Goal: Communication & Community: Share content

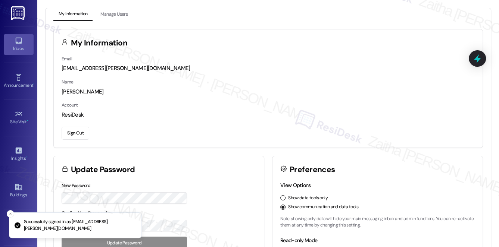
click at [11, 45] on div "Inbox" at bounding box center [18, 48] width 37 height 7
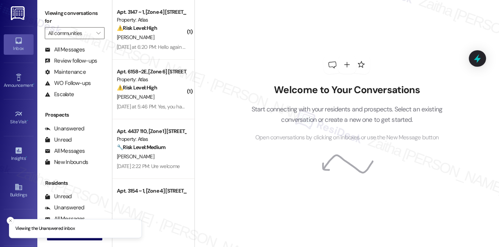
scroll to position [89, 0]
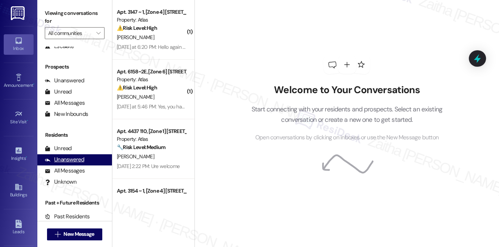
click at [65, 157] on div "Unanswered" at bounding box center [65, 160] width 40 height 8
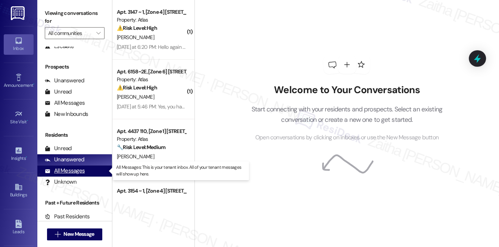
click at [74, 171] on div "All Messages" at bounding box center [65, 171] width 40 height 8
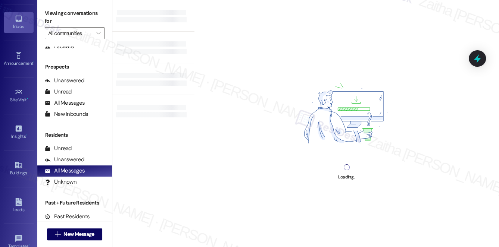
scroll to position [34, 0]
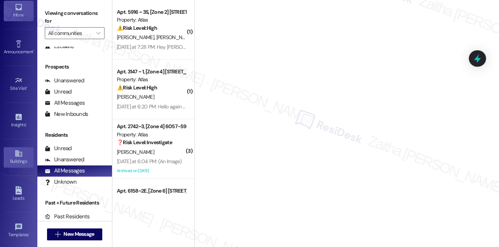
click at [10, 159] on div "Buildings" at bounding box center [18, 161] width 37 height 7
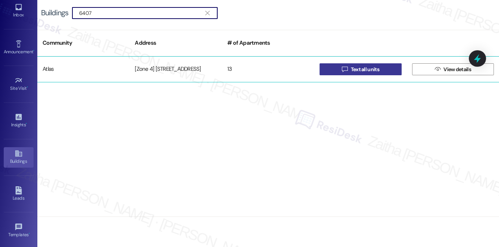
type input "6407"
click at [375, 68] on span "Text all units" at bounding box center [364, 70] width 28 height 8
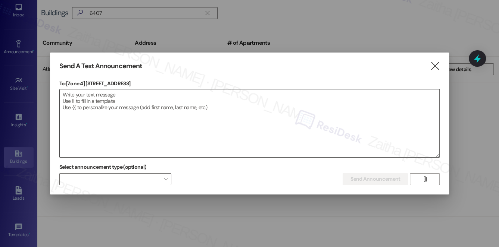
click at [135, 96] on textarea at bounding box center [250, 124] width 380 height 68
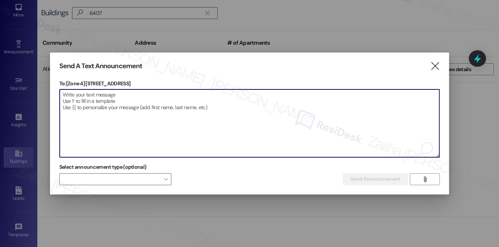
paste textarea "Hello {{first_name}}, Just a heads-up! Our routine pest control service will ta…"
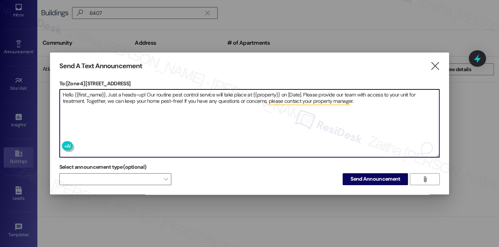
click at [261, 93] on textarea "Hello {{first_name}}, Just a heads-up! Our routine pest control service will ta…" at bounding box center [250, 124] width 380 height 68
paste textarea "6407-09 S Kedzie Ave"
click at [314, 96] on textarea "Hello {{first_name}}, Just a heads-up! Our routine pest control service will ta…" at bounding box center [250, 124] width 380 height 68
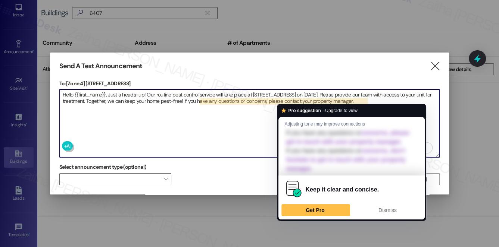
type textarea "Hello {{first_name}}, Just a heads-up! Our routine pest control service will ta…"
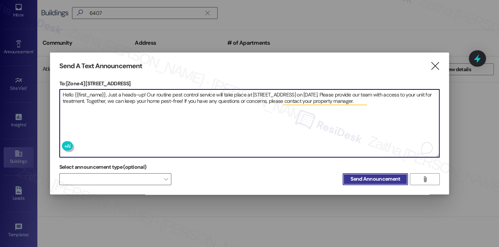
click at [371, 176] on span "Send Announcement" at bounding box center [375, 179] width 50 height 8
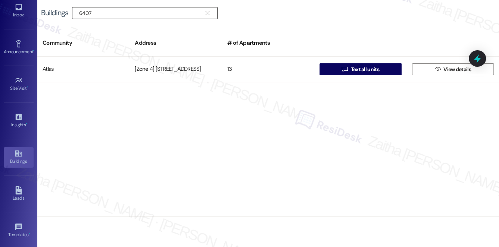
click at [110, 14] on input "6407" at bounding box center [140, 13] width 122 height 10
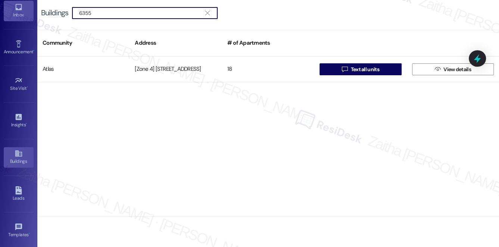
drag, startPoint x: 100, startPoint y: 15, endPoint x: 23, endPoint y: 16, distance: 77.6
click at [23, 16] on div "Inbox Go to Inbox Announcement • Send A Text Announcement Site Visit • Go to Si…" at bounding box center [249, 123] width 499 height 247
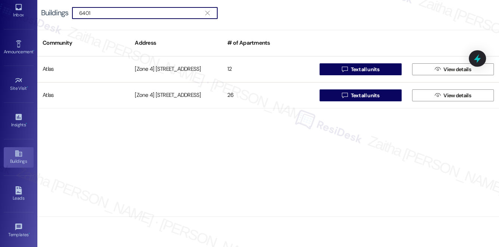
type input "6401"
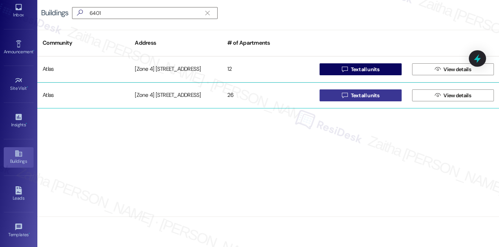
click at [379, 95] on span "Text all units" at bounding box center [364, 96] width 28 height 8
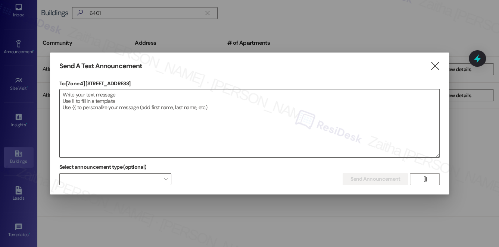
click at [175, 100] on textarea at bounding box center [250, 124] width 380 height 68
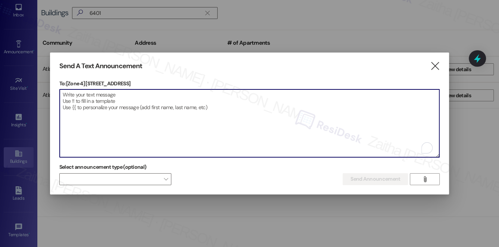
paste textarea "Hello {{first_name}}, Just a heads-up! Our routine pest control service will ta…"
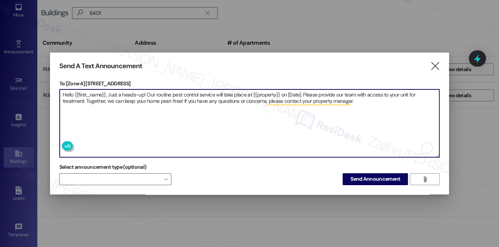
click at [264, 93] on textarea "Hello {{first_name}}, Just a heads-up! Our routine pest control service will ta…" at bounding box center [250, 124] width 380 height 68
paste textarea "64th/Kedzie"
click at [292, 93] on textarea "Hello {{first_name}}, Just a heads-up! Our routine pest control service will ta…" at bounding box center [250, 124] width 380 height 68
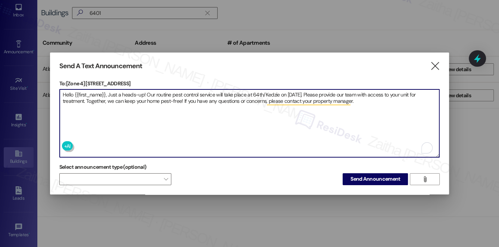
type textarea "Hello {{first_name}}, Just a heads-up! Our routine pest control service will ta…"
click at [371, 175] on span "Send Announcement" at bounding box center [375, 179] width 50 height 8
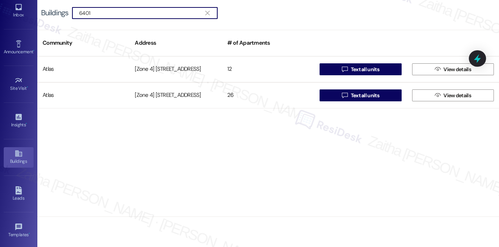
drag, startPoint x: 115, startPoint y: 14, endPoint x: 45, endPoint y: 18, distance: 70.6
click at [45, 18] on div "Buildings  6401 " at bounding box center [133, 13] width 184 height 12
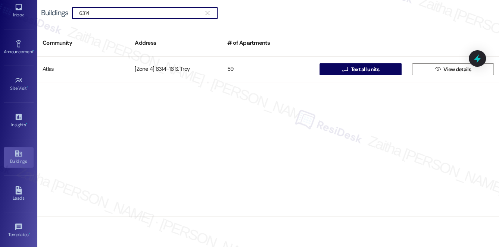
type input "6314"
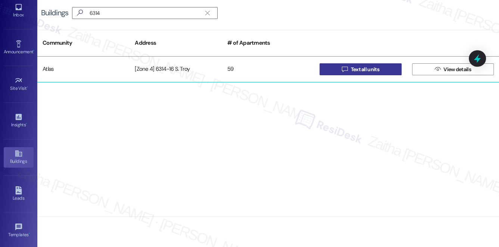
click at [372, 66] on span "Text all units" at bounding box center [364, 70] width 28 height 8
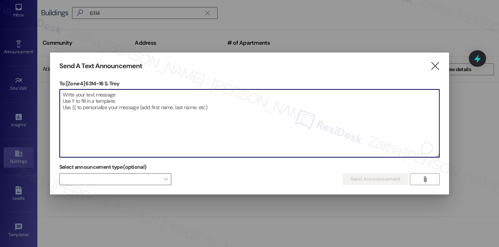
click at [118, 96] on textarea "To enrich screen reader interactions, please activate Accessibility in Grammarl…" at bounding box center [250, 124] width 380 height 68
paste textarea "Hello {{first_name}}, Just a heads-up! Our routine pest control service will ta…"
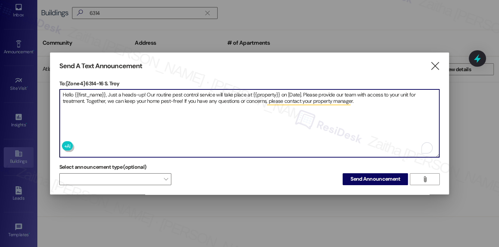
click at [263, 93] on textarea "Hello {{first_name}}, Just a heads-up! Our routine pest control service will ta…" at bounding box center [250, 124] width 380 height 68
paste textarea "63rd/Troy"
click at [287, 92] on textarea "Hello {{first_name}}, Just a heads-up! Our routine pest control service will ta…" at bounding box center [250, 124] width 380 height 68
click at [288, 91] on textarea "Hello {{first_name}}, Just a heads-up! Our routine pest control service will ta…" at bounding box center [250, 124] width 380 height 68
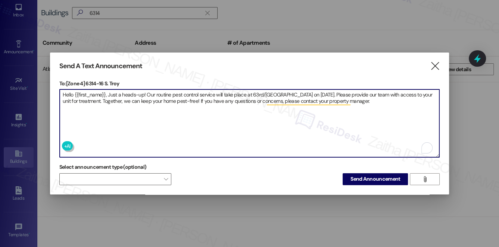
type textarea "Hello {{first_name}}, Just a heads-up! Our routine pest control service will ta…"
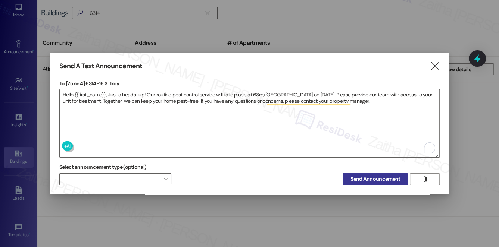
click at [372, 175] on span "Send Announcement" at bounding box center [375, 179] width 50 height 8
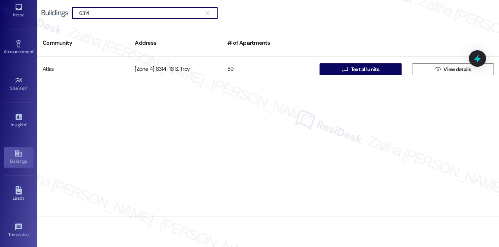
click at [110, 13] on input "6314" at bounding box center [140, 13] width 122 height 10
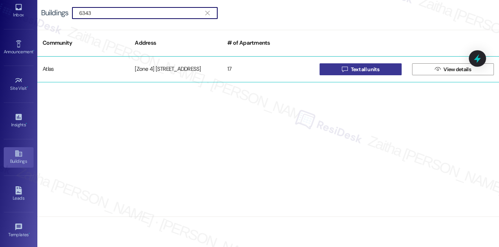
type input "6343"
click at [357, 69] on span "Text all units" at bounding box center [364, 70] width 28 height 8
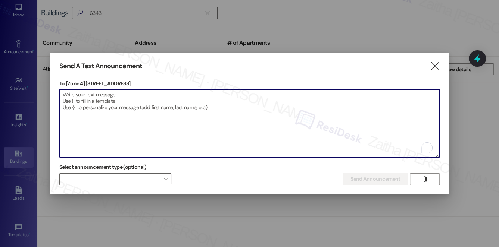
click at [156, 119] on textarea "To enrich screen reader interactions, please activate Accessibility in Grammarl…" at bounding box center [250, 124] width 380 height 68
paste textarea "Hello {{first_name}}, Just a heads-up! Our routine pest control service will ta…"
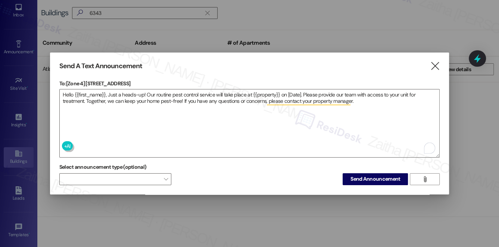
click at [87, 81] on p "To: [Zone 4] 6343-47 S Kedzie Ave" at bounding box center [249, 83] width 380 height 7
drag, startPoint x: 87, startPoint y: 82, endPoint x: 140, endPoint y: 81, distance: 53.0
click at [140, 81] on p "To: [Zone 4] 6343-47 S Kedzie Ave" at bounding box center [249, 83] width 380 height 7
copy p "6343-47 S Kedzie Ave"
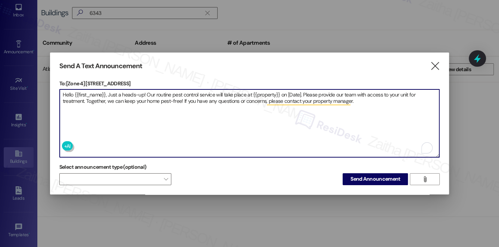
click at [265, 91] on textarea "Hello {{first_name}}, Just a heads-up! Our routine pest control service will ta…" at bounding box center [250, 124] width 380 height 68
paste textarea "6343-47 S Kedzie Ave"
click at [314, 95] on textarea "Hello {{first_name}}, Just a heads-up! Our routine pest control service will ta…" at bounding box center [250, 124] width 380 height 68
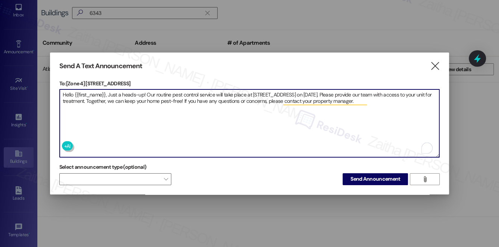
type textarea "Hello {{first_name}}, Just a heads-up! Our routine pest control service will ta…"
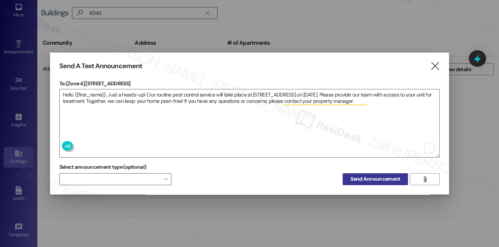
click at [361, 175] on span "Send Announcement" at bounding box center [375, 179] width 50 height 8
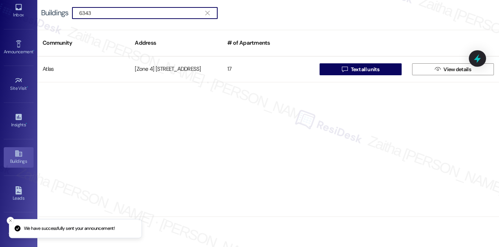
click at [56, 16] on div "Buildings  6343 " at bounding box center [133, 13] width 184 height 12
type input "7732"
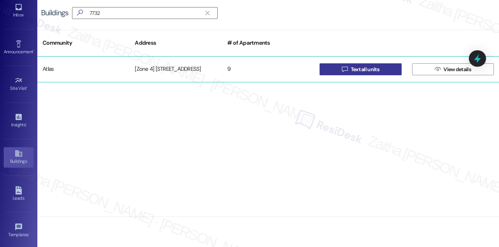
click at [369, 73] on span "Text all units" at bounding box center [364, 70] width 28 height 8
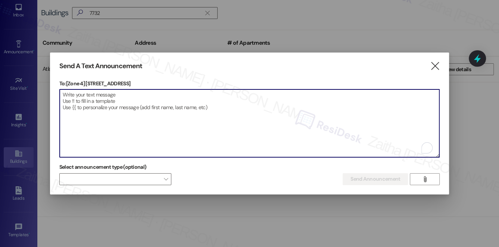
click at [130, 100] on textarea "To enrich screen reader interactions, please activate Accessibility in Grammarl…" at bounding box center [250, 124] width 380 height 68
paste textarea "Hello {{first_name}}, Just a heads-up! Our routine pest control service will ta…"
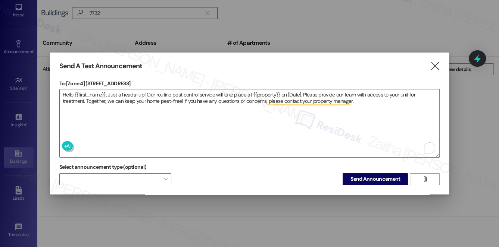
click at [87, 80] on p "To: [Zone 4] 7732-36 S Kedzie Ave" at bounding box center [249, 83] width 380 height 7
drag, startPoint x: 87, startPoint y: 81, endPoint x: 135, endPoint y: 82, distance: 48.1
click at [135, 82] on p "To: [Zone 4] 7732-36 S Kedzie Ave" at bounding box center [249, 83] width 380 height 7
copy p "7732-36 S Kedzie Ave"
click at [264, 93] on textarea "Hello {{first_name}}, Just a heads-up! Our routine pest control service will ta…" at bounding box center [250, 124] width 380 height 68
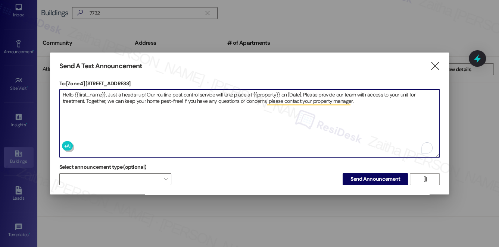
click at [264, 93] on textarea "Hello {{first_name}}, Just a heads-up! Our routine pest control service will ta…" at bounding box center [250, 124] width 380 height 68
paste textarea "7732-36 S Kedzie Ave"
click at [313, 92] on textarea "Hello {{first_name}}, Just a heads-up! Our routine pest control service will ta…" at bounding box center [250, 124] width 380 height 68
type textarea "Hello {{first_name}}, Just a heads-up! Our routine pest control service will ta…"
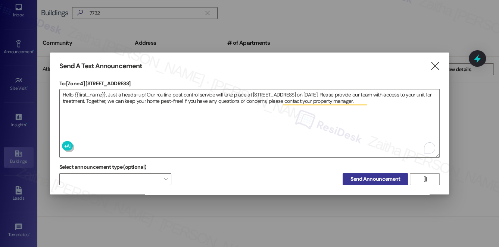
drag, startPoint x: 375, startPoint y: 179, endPoint x: 374, endPoint y: 174, distance: 5.1
click at [375, 179] on span "Send Announcement" at bounding box center [375, 179] width 50 height 8
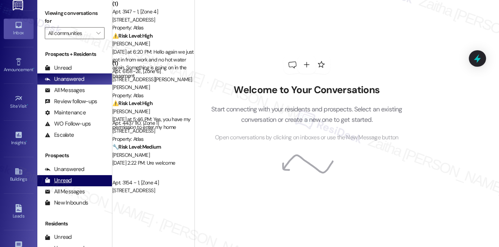
scroll to position [89, 0]
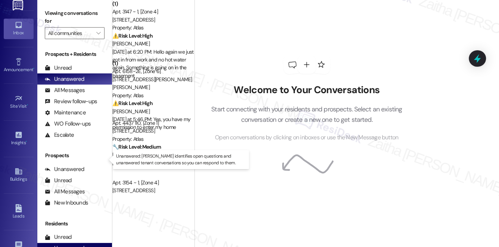
click at [78, 245] on div "Unanswered" at bounding box center [65, 249] width 40 height 8
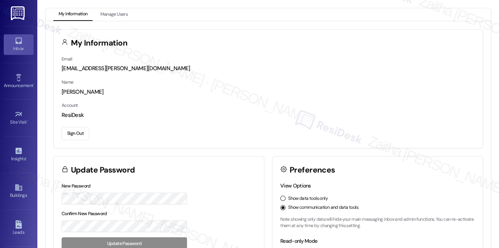
click at [18, 49] on div "Inbox" at bounding box center [18, 48] width 37 height 7
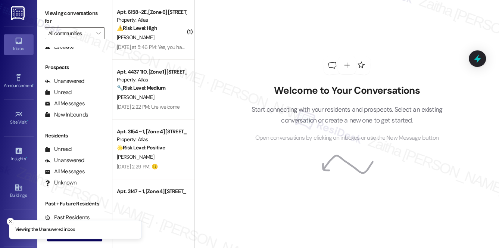
scroll to position [89, 0]
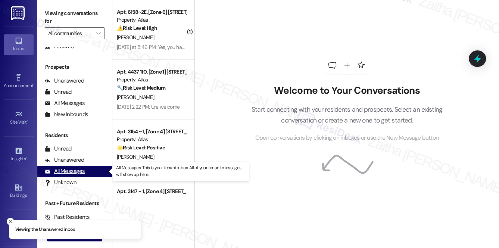
click at [63, 173] on div "All Messages" at bounding box center [65, 171] width 40 height 8
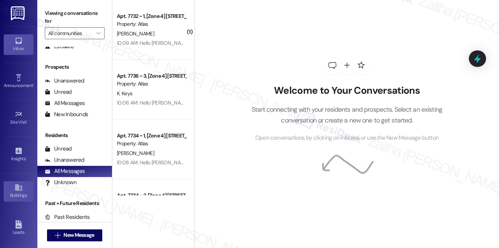
click at [20, 192] on div "Buildings" at bounding box center [18, 194] width 37 height 7
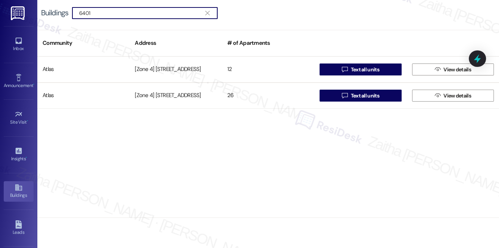
drag, startPoint x: 110, startPoint y: 9, endPoint x: 63, endPoint y: 9, distance: 47.0
click at [63, 9] on div "Buildings  6401 " at bounding box center [133, 13] width 184 height 12
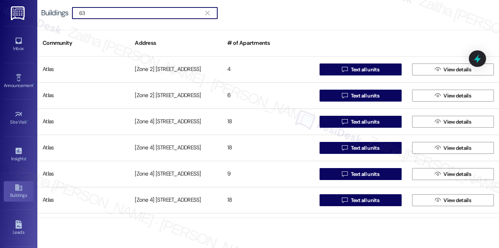
type input "6"
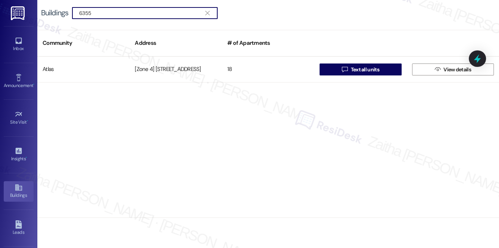
drag, startPoint x: 100, startPoint y: 11, endPoint x: 49, endPoint y: 10, distance: 51.1
click at [48, 13] on div "Buildings  6355 " at bounding box center [133, 13] width 184 height 12
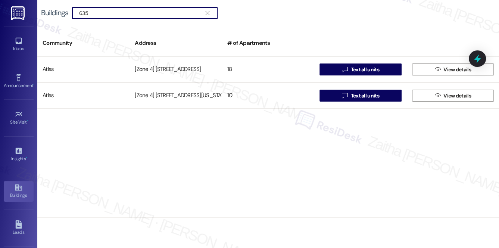
type input "6355"
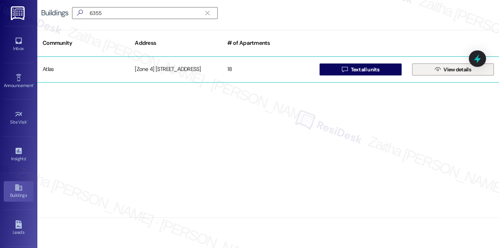
click at [454, 71] on span "View details" at bounding box center [457, 70] width 28 height 8
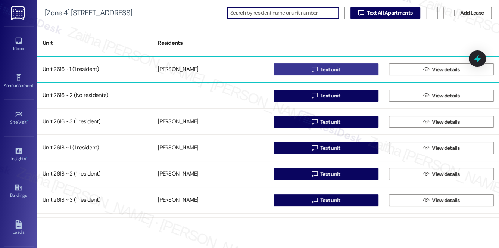
click at [352, 74] on button " Text unit" at bounding box center [325, 69] width 105 height 12
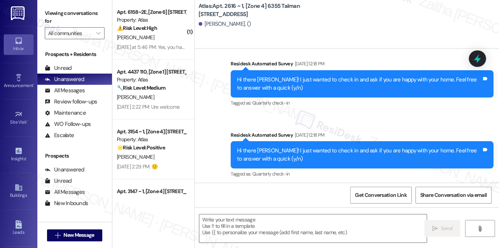
type textarea "Fetching suggested responses. Please feel free to read through the conversation…"
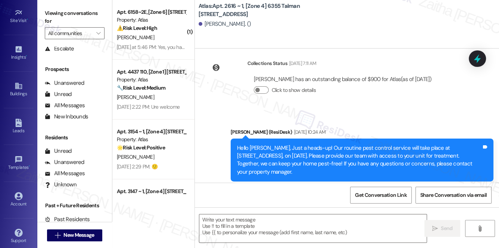
scroll to position [89, 0]
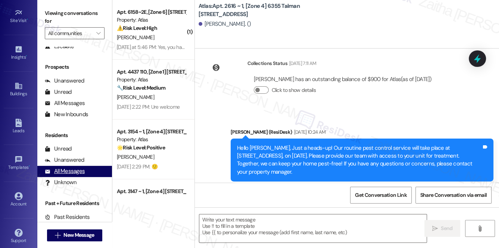
click at [69, 171] on div "All Messages" at bounding box center [65, 171] width 40 height 8
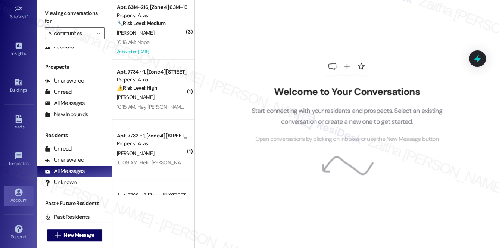
scroll to position [105, 0]
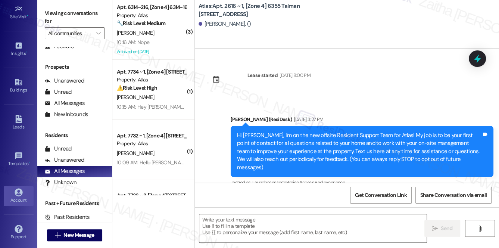
type textarea "Fetching suggested responses. Please feel free to read through the conversation…"
click at [19, 89] on div "Buildings" at bounding box center [18, 89] width 37 height 7
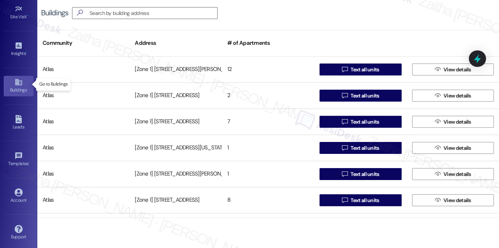
click at [15, 86] on div "Buildings" at bounding box center [18, 89] width 37 height 7
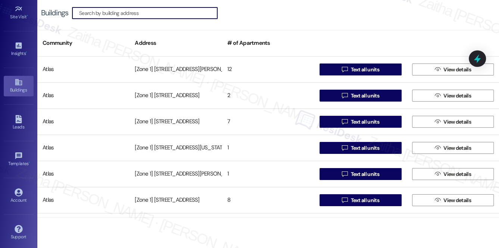
click at [99, 9] on input at bounding box center [148, 13] width 138 height 10
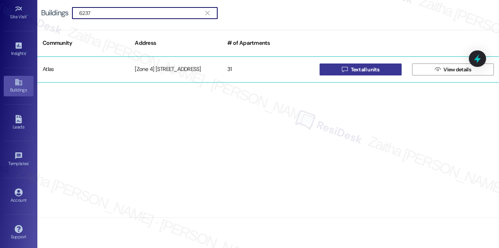
type input "6237"
click at [366, 69] on span "Text all units" at bounding box center [364, 70] width 28 height 8
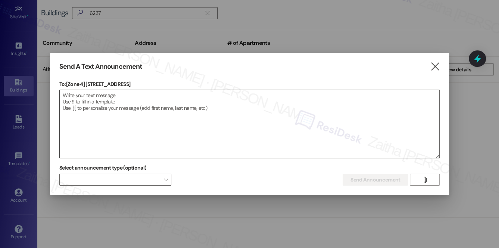
click at [94, 105] on textarea at bounding box center [250, 124] width 380 height 68
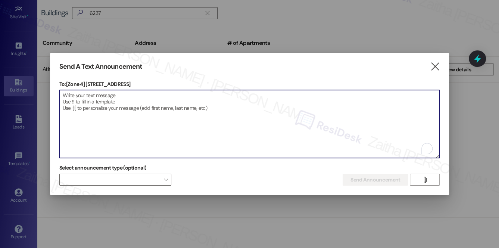
paste textarea "Hello {{first_name}}, Just a heads-up! Our routine pest control service will ta…"
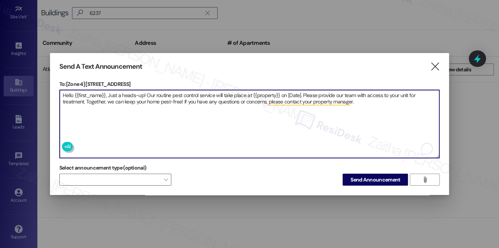
click at [263, 93] on textarea "Hello {{first_name}}, Just a heads-up! Our routine pest control service will ta…" at bounding box center [250, 124] width 380 height 68
click at [262, 93] on textarea "Hello {{first_name}}, Just a heads-up! Our routine pest control service will ta…" at bounding box center [250, 124] width 380 height 68
paste textarea "6237-45 S Kedzie Ave"
click at [314, 90] on textarea "Hello {{first_name}}, Just a heads-up! Our routine pest control service will ta…" at bounding box center [250, 124] width 380 height 68
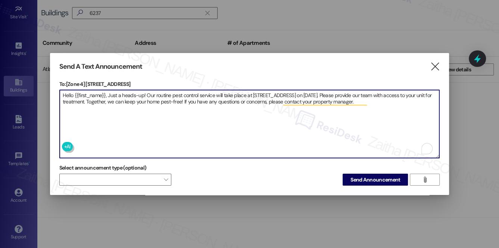
type textarea "Hello {{first_name}}, Just a heads-up! Our routine pest control service will ta…"
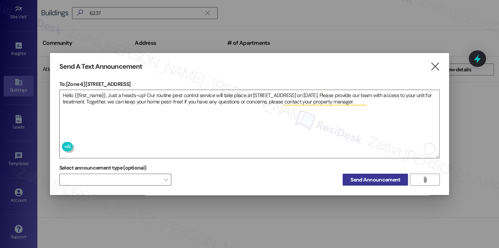
click at [376, 180] on span "Send Announcement" at bounding box center [375, 180] width 50 height 8
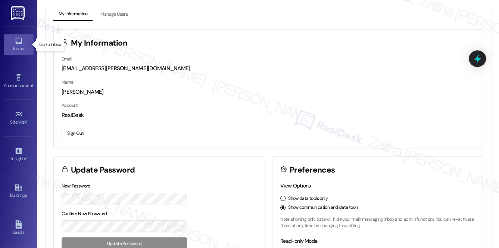
click at [16, 45] on div "Inbox" at bounding box center [18, 48] width 37 height 7
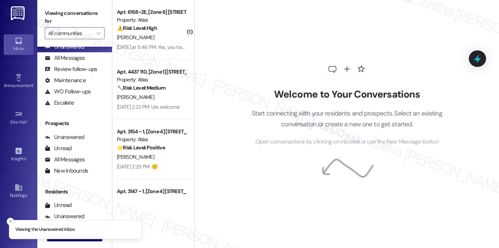
scroll to position [89, 0]
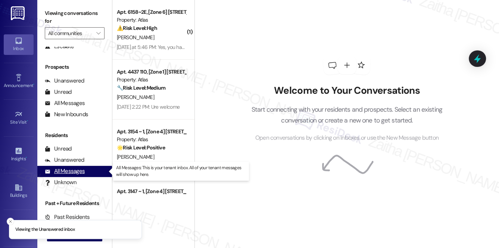
click at [70, 169] on div "All Messages" at bounding box center [65, 171] width 40 height 8
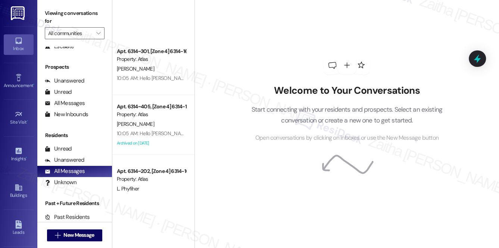
scroll to position [2789, 0]
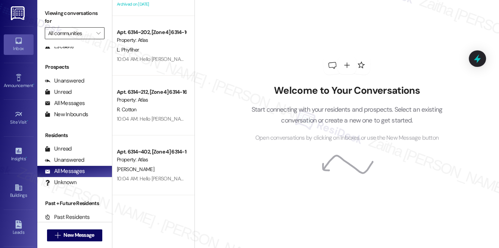
click at [80, 31] on input "All communities" at bounding box center [70, 33] width 44 height 12
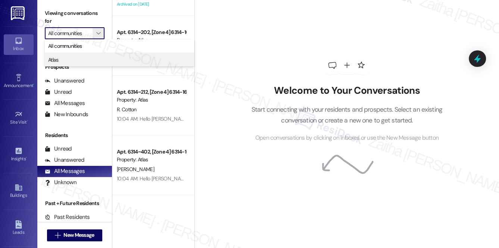
click at [77, 57] on span "Atlas" at bounding box center [119, 59] width 142 height 7
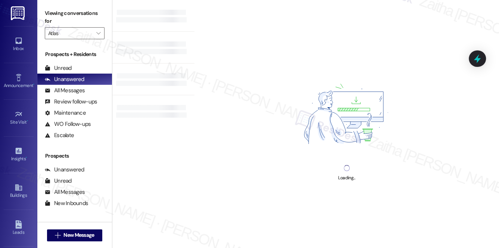
type input "Atlas"
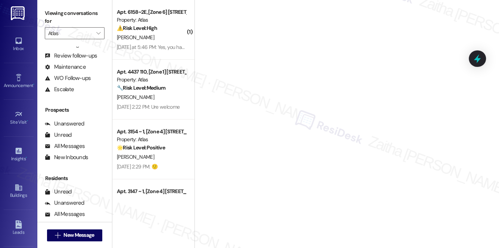
scroll to position [89, 0]
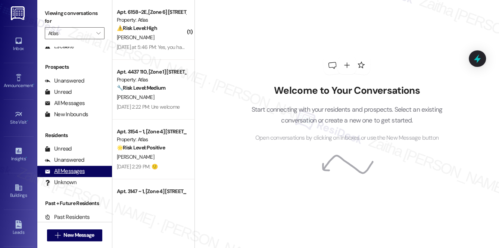
click at [68, 173] on div "All Messages" at bounding box center [65, 171] width 40 height 8
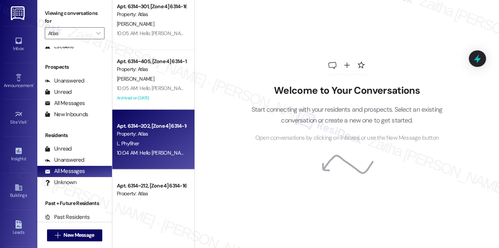
scroll to position [2789, 0]
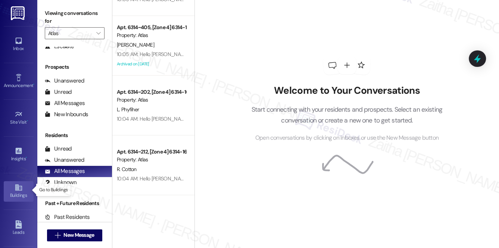
click at [10, 191] on div "Buildings" at bounding box center [18, 194] width 37 height 7
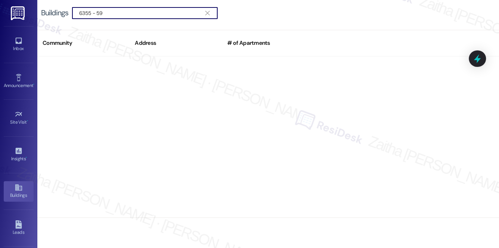
drag, startPoint x: 106, startPoint y: 13, endPoint x: 50, endPoint y: 15, distance: 56.7
click at [50, 15] on div "Buildings  6355 - 59 " at bounding box center [133, 13] width 184 height 12
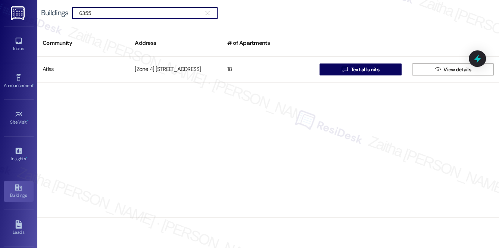
type input "6355"
click at [16, 48] on div "Inbox" at bounding box center [18, 48] width 37 height 7
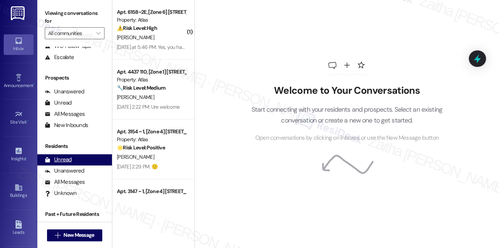
scroll to position [89, 0]
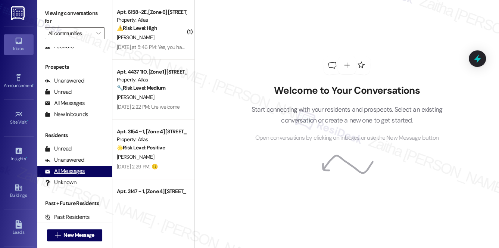
click at [70, 173] on div "All Messages" at bounding box center [65, 171] width 40 height 8
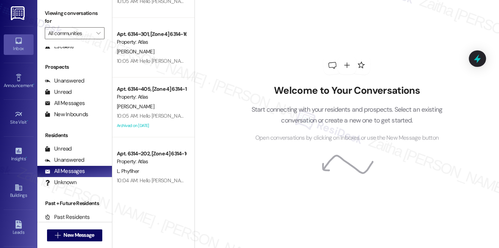
scroll to position [2789, 0]
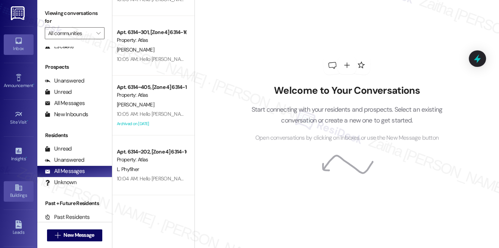
click at [20, 192] on div "Buildings" at bounding box center [18, 194] width 37 height 7
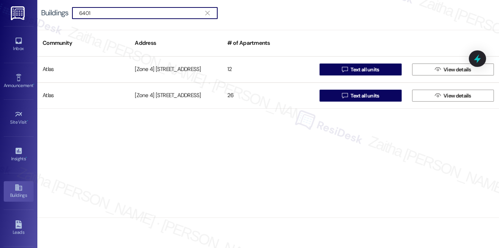
type input "6401"
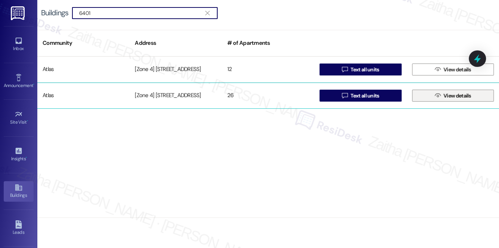
click at [458, 97] on span "View details" at bounding box center [457, 96] width 28 height 8
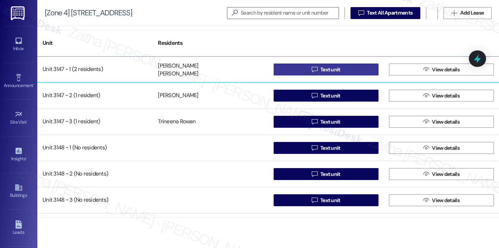
click at [325, 66] on span "Text unit" at bounding box center [330, 70] width 20 height 8
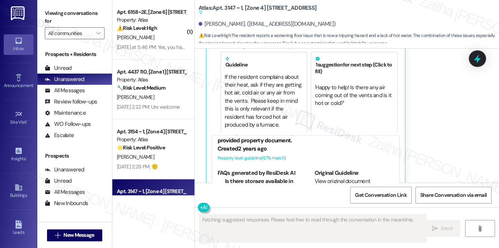
scroll to position [4918, 0]
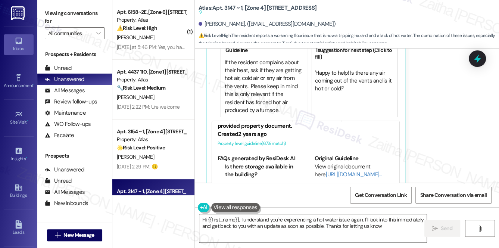
type textarea "Hi {{first_name}}, I understand you're experiencing a hot water issue again. I'…"
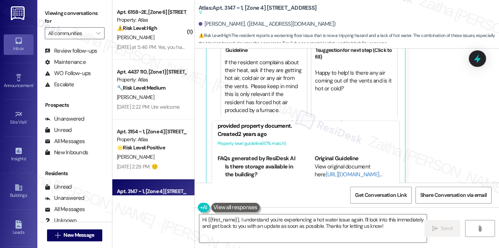
scroll to position [89, 0]
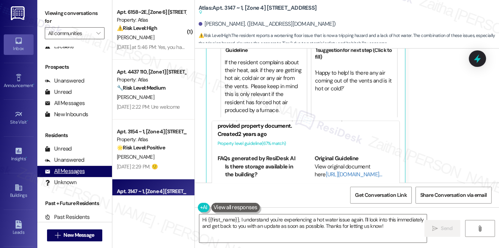
click at [70, 170] on div "All Messages" at bounding box center [65, 171] width 40 height 8
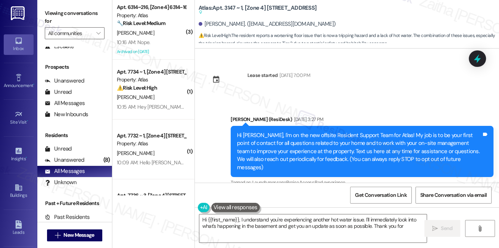
scroll to position [4838, 0]
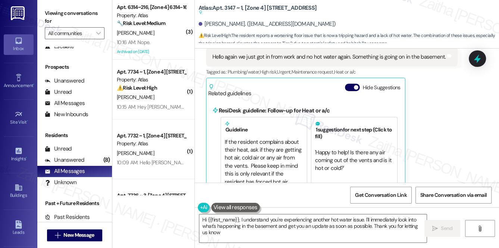
type textarea "Hi {{first_name}}, I understand you're experiencing another hot water issue. I'…"
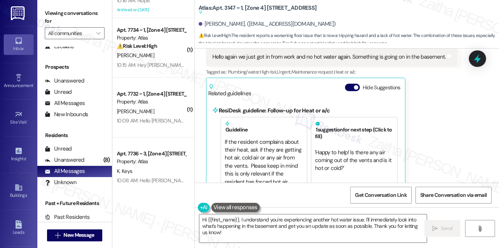
scroll to position [0, 0]
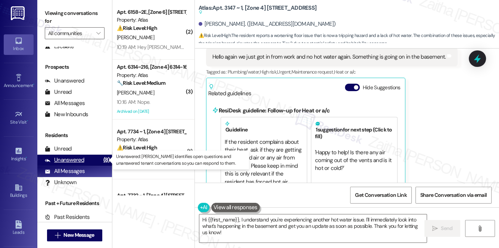
click at [75, 159] on div "Unanswered" at bounding box center [65, 160] width 40 height 8
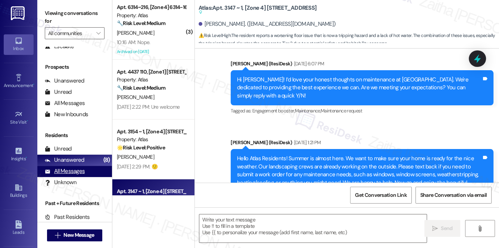
type textarea "Fetching suggested responses. Please feel free to read through the conversation…"
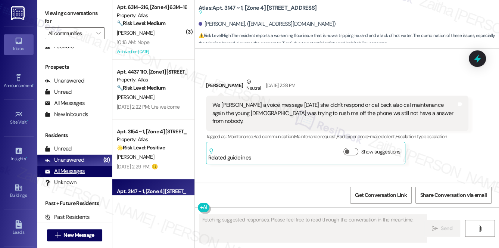
scroll to position [4838, 0]
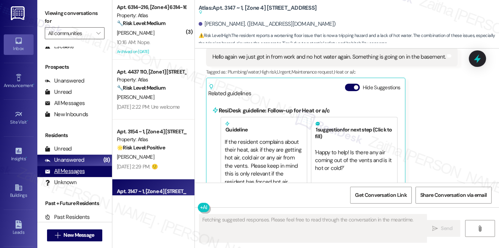
click at [70, 170] on div "All Messages" at bounding box center [65, 171] width 40 height 8
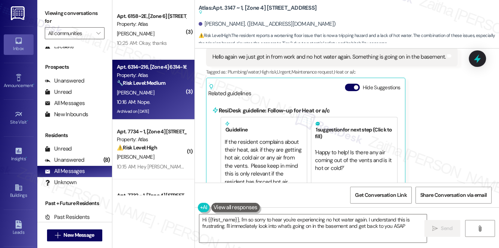
type textarea "Hi {{first_name}}, I'm so sorry to hear you're experiencing no hot water again.…"
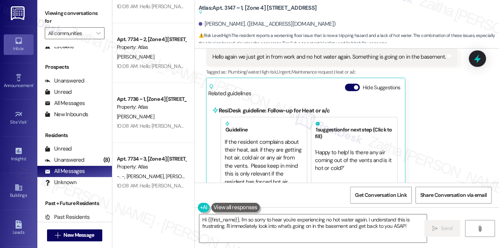
scroll to position [407, 0]
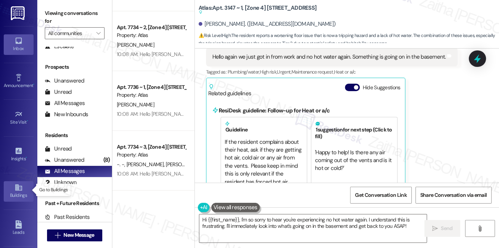
click at [19, 191] on div "Buildings" at bounding box center [18, 194] width 37 height 7
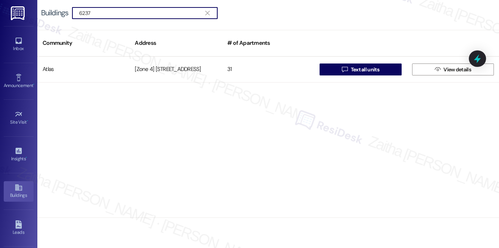
type input "6237"
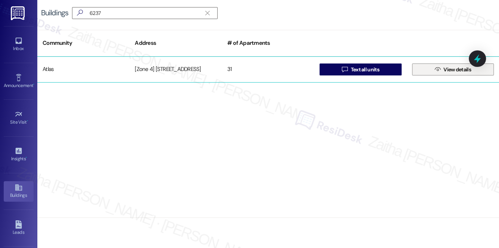
click at [443, 64] on span " View details" at bounding box center [452, 69] width 39 height 11
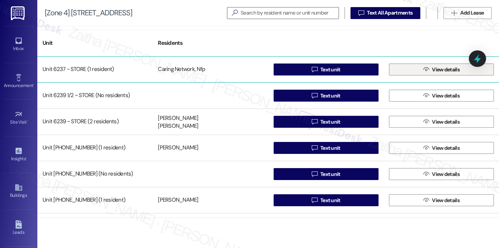
click at [442, 68] on span "View details" at bounding box center [446, 70] width 28 height 8
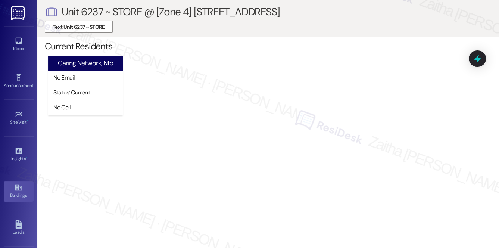
click at [9, 191] on div "Buildings" at bounding box center [18, 194] width 37 height 7
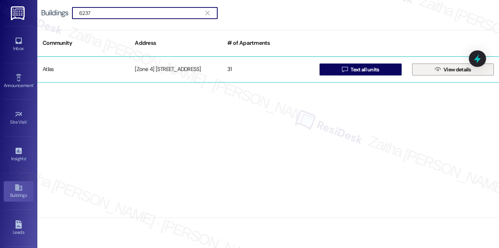
type input "6237"
click at [448, 71] on span "View details" at bounding box center [457, 70] width 28 height 8
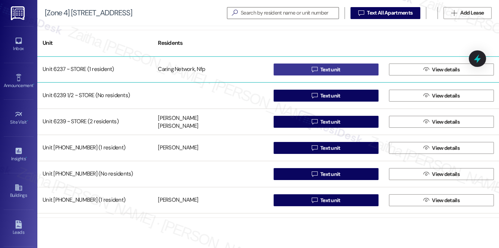
click at [352, 69] on button " Text unit" at bounding box center [325, 69] width 105 height 12
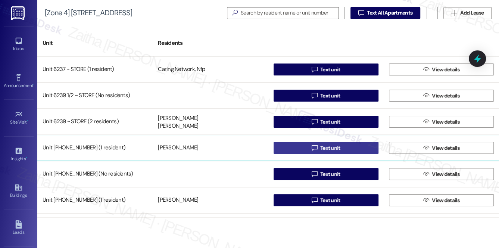
click at [346, 147] on button " Text unit" at bounding box center [325, 148] width 105 height 12
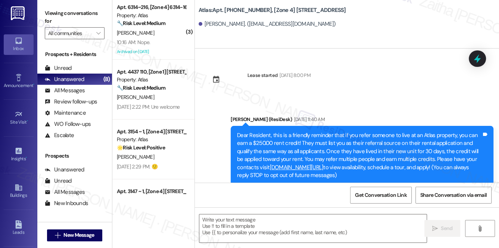
type textarea "Fetching suggested responses. Please feel free to read through the conversation…"
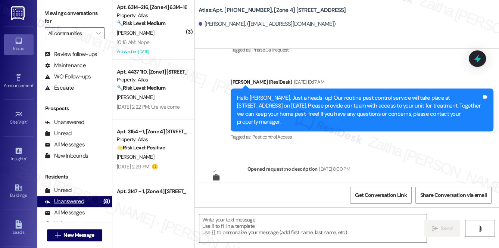
scroll to position [89, 0]
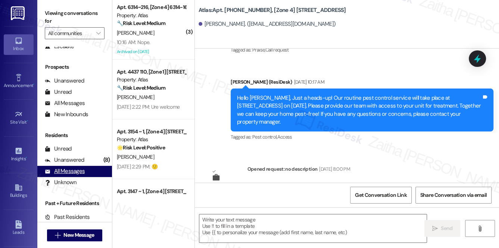
click at [73, 170] on div "All Messages" at bounding box center [65, 171] width 40 height 8
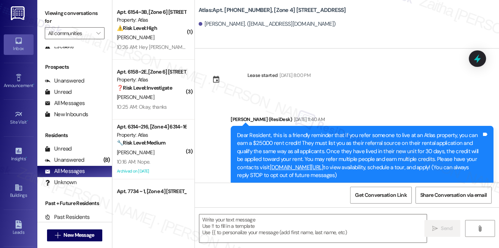
type textarea "Fetching suggested responses. Please feel free to read through the conversation…"
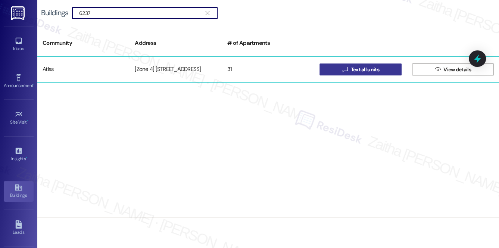
type input "6237"
click at [356, 68] on span "Text all units" at bounding box center [364, 70] width 28 height 8
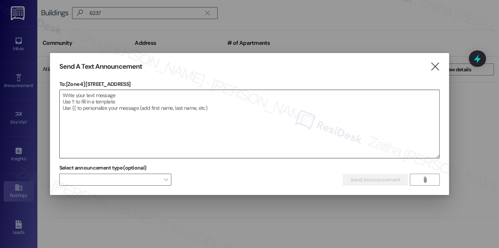
click at [154, 100] on textarea at bounding box center [250, 124] width 380 height 68
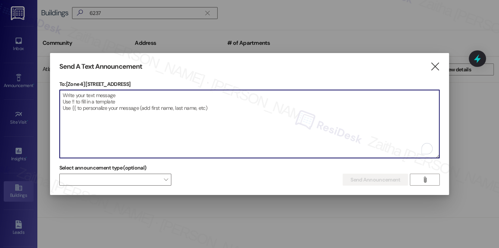
paste textarea "Hello {{first_name}}, Just a heads-up! Our routine pest control service will ta…"
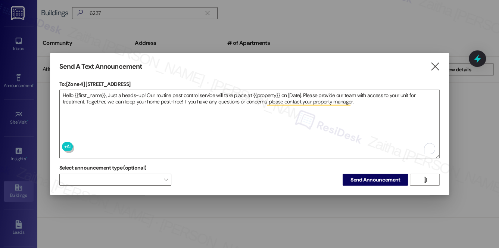
drag, startPoint x: 86, startPoint y: 82, endPoint x: 127, endPoint y: 81, distance: 41.0
click at [127, 81] on p "To: [Zone 4] 6237 S Kedzie Ave" at bounding box center [249, 83] width 380 height 7
copy p "6237 S Kedzie Ave"
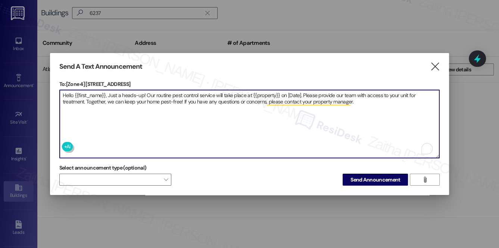
click at [264, 91] on textarea "Hello {{first_name}}, Just a heads-up! Our routine pest control service will ta…" at bounding box center [250, 124] width 380 height 68
paste textarea "6237 S Kedzie Ave"
click at [307, 93] on textarea "Hello {{first_name}}, Just a heads-up! Our routine pest control service will ta…" at bounding box center [250, 124] width 380 height 68
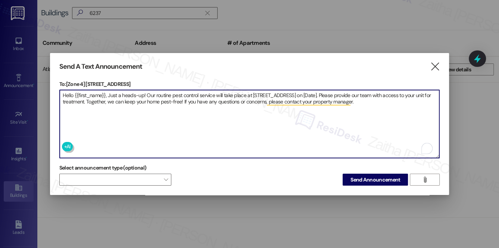
click at [307, 93] on textarea "Hello {{first_name}}, Just a heads-up! Our routine pest control service will ta…" at bounding box center [250, 124] width 380 height 68
drag, startPoint x: 250, startPoint y: 92, endPoint x: 291, endPoint y: 91, distance: 40.7
click at [291, 91] on textarea "Hello {{first_name}}, Just a heads-up! Our routine pest control service will ta…" at bounding box center [250, 124] width 380 height 68
paste textarea "6237-45 S Kedzie Ave"
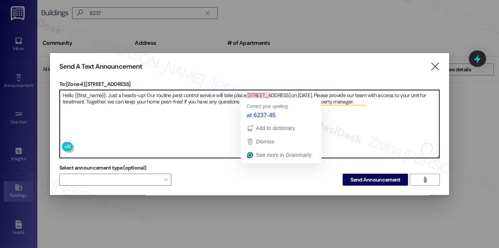
click at [250, 93] on textarea "Hello {{first_name}}, Just a heads-up! Our routine pest control service will ta…" at bounding box center [250, 124] width 380 height 68
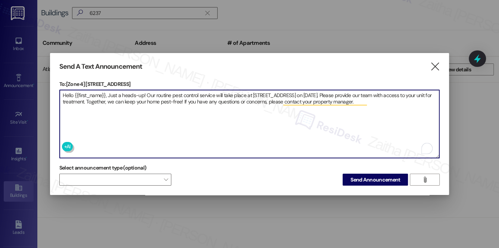
type textarea "Hello {{first_name}}, Just a heads-up! Our routine pest control service will ta…"
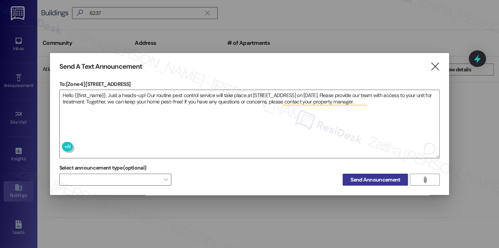
click at [373, 176] on span "Send Announcement" at bounding box center [375, 180] width 50 height 8
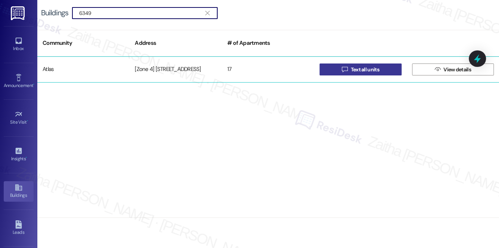
type input "6349"
click at [359, 66] on span "Text all units" at bounding box center [364, 70] width 28 height 8
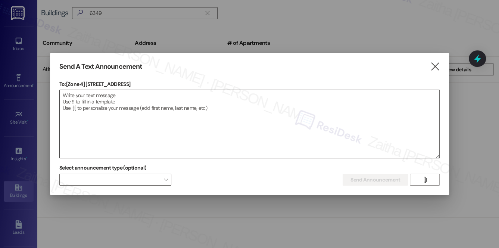
click at [133, 104] on textarea at bounding box center [250, 124] width 380 height 68
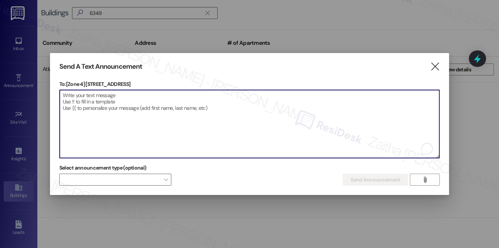
paste textarea "Hello {{first_name}}, Just a heads-up! Our routine pest control service will ta…"
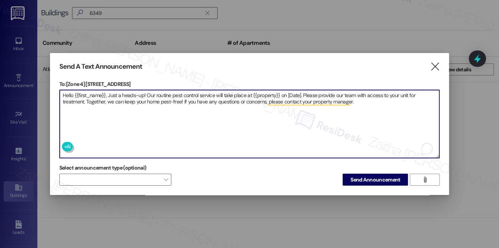
click at [263, 92] on textarea "Hello {{first_name}}, Just a heads-up! Our routine pest control service will ta…" at bounding box center [250, 124] width 380 height 68
paste textarea "[STREET_ADDRESS]"
click at [314, 91] on textarea "Hello {{first_name}}, Just a heads-up! Our routine pest control service will ta…" at bounding box center [250, 124] width 380 height 68
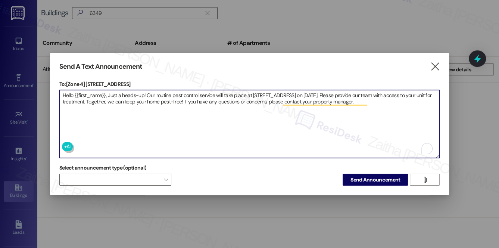
type textarea "Hello {{first_name}}, Just a heads-up! Our routine pest control service will ta…"
click at [384, 177] on span "Send Announcement" at bounding box center [375, 180] width 50 height 8
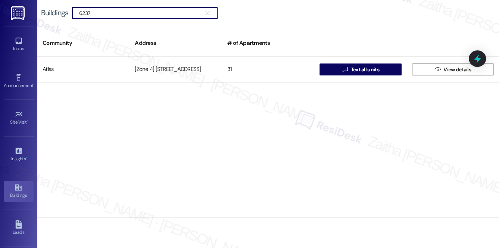
type input "6237"
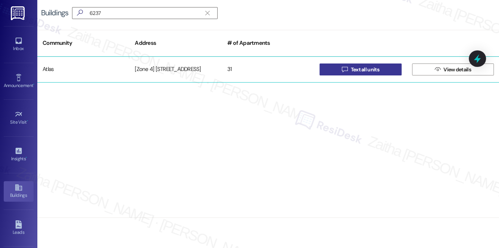
click at [381, 70] on button " Text all units" at bounding box center [360, 69] width 82 height 12
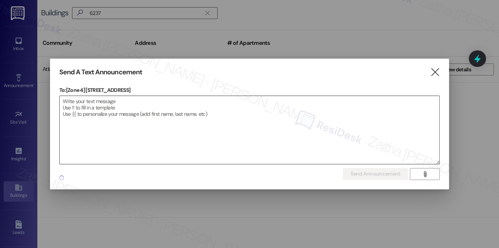
click at [119, 103] on textarea at bounding box center [250, 130] width 380 height 68
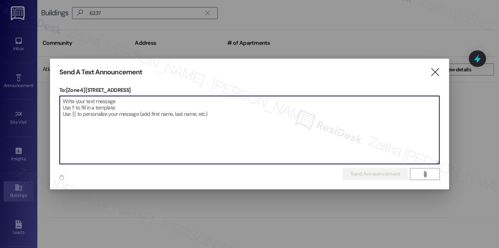
paste textarea "Hello {{first_name}}, Just a heads-up! Our routine pest control service will ta…"
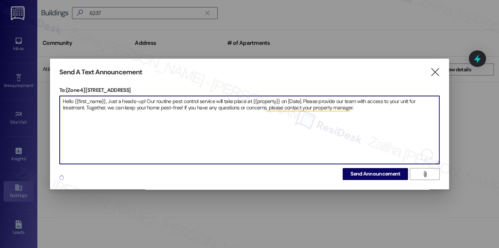
click at [260, 99] on textarea "Hello {{first_name}}, Just a heads-up! Our routine pest control service will ta…" at bounding box center [250, 130] width 380 height 68
paste textarea "6237-45 S Kedzie Ave"
click at [310, 98] on textarea "Hello {{first_name}}, Just a heads-up! Our routine pest control service will ta…" at bounding box center [250, 130] width 380 height 68
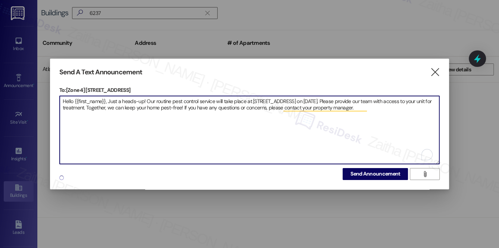
type textarea "Hello {{first_name}}, Just a heads-up! Our routine pest control service will ta…"
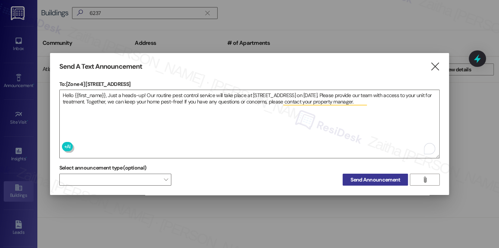
click at [365, 176] on span "Send Announcement" at bounding box center [375, 180] width 50 height 8
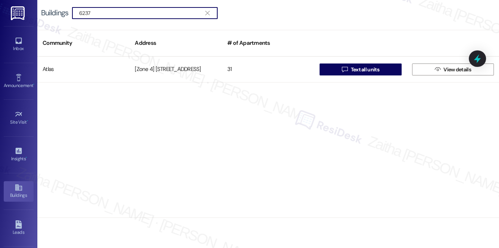
drag, startPoint x: 115, startPoint y: 10, endPoint x: 60, endPoint y: 13, distance: 54.9
click at [60, 13] on div "Buildings  6237 " at bounding box center [133, 13] width 184 height 12
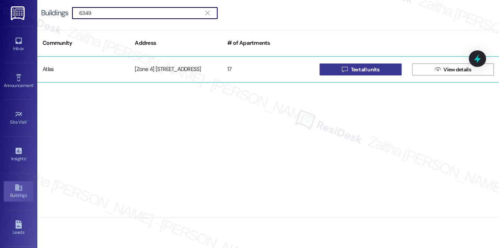
type input "6349"
click at [368, 68] on span "Text all units" at bounding box center [364, 70] width 28 height 8
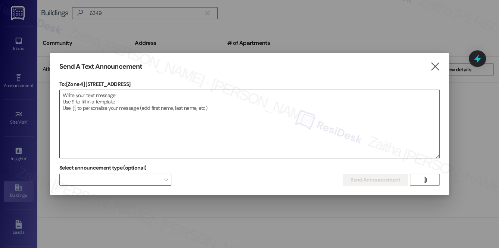
click at [184, 106] on textarea at bounding box center [250, 124] width 380 height 68
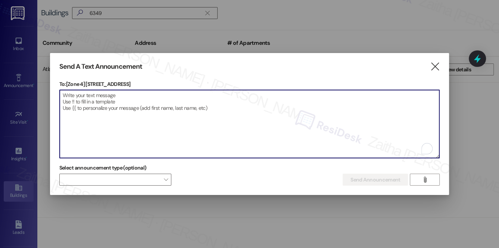
paste textarea "Hello {{first_name}}, Just a heads-up! Our routine pest control service will ta…"
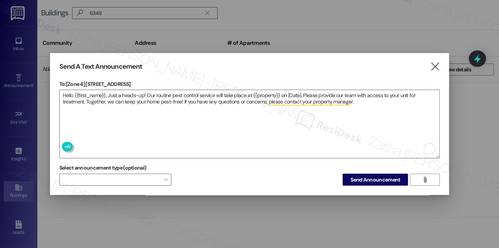
drag, startPoint x: 87, startPoint y: 81, endPoint x: 131, endPoint y: 82, distance: 44.4
click at [131, 82] on p "To: [Zone 4] 6349 S Kedzie Ave" at bounding box center [249, 83] width 380 height 7
copy p "6349 S Kedzie Ave"
click at [261, 92] on textarea "Hello {{first_name}}, Just a heads-up! Our routine pest control service will ta…" at bounding box center [250, 124] width 380 height 68
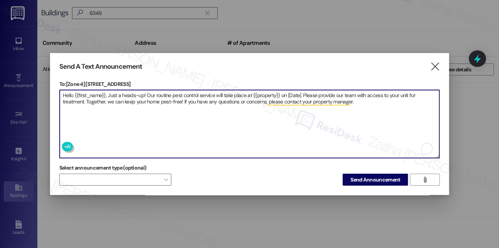
click at [261, 92] on textarea "Hello {{first_name}}, Just a heads-up! Our routine pest control service will ta…" at bounding box center [250, 124] width 380 height 68
paste textarea "6349 S Kedzie Ave"
click at [304, 90] on textarea "Hello {{first_name}}, Just a heads-up! Our routine pest control service will ta…" at bounding box center [250, 124] width 380 height 68
drag, startPoint x: 251, startPoint y: 92, endPoint x: 291, endPoint y: 91, distance: 40.3
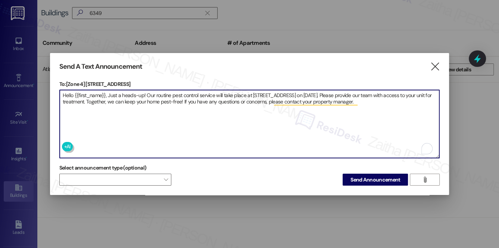
click at [291, 91] on textarea "Hello {{first_name}}, Just a heads-up! Our routine pest control service will ta…" at bounding box center [250, 124] width 380 height 68
paste textarea "6349-53 S Kedzie Ave"
type textarea "Hello {{first_name}}, Just a heads-up! Our routine pest control service will ta…"
click at [381, 177] on span "Send Announcement" at bounding box center [375, 180] width 50 height 8
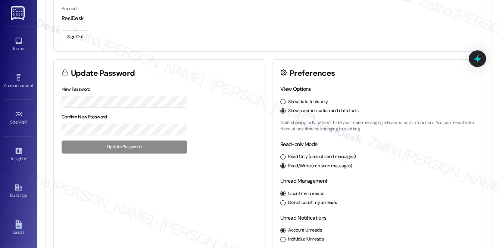
scroll to position [85, 0]
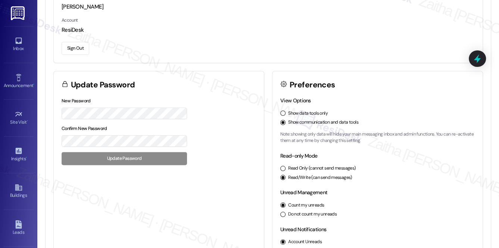
click at [71, 47] on button "Sign Out" at bounding box center [76, 48] width 28 height 13
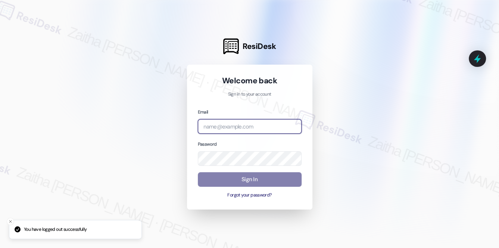
click at [236, 131] on input "email" at bounding box center [250, 126] width 104 height 15
click at [0, 247] on com-1password-button at bounding box center [0, 248] width 0 height 0
drag, startPoint x: 225, startPoint y: 125, endPoint x: 186, endPoint y: 125, distance: 39.2
click at [186, 125] on div "ResiDesk Welcome back Sign in to your account Email brick Password Sign In Forg…" at bounding box center [249, 124] width 499 height 248
click at [0, 247] on com-1password-button at bounding box center [0, 248] width 0 height 0
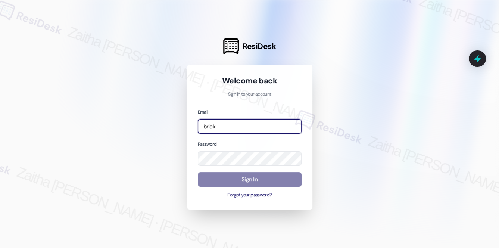
click at [227, 125] on input "brick" at bounding box center [250, 126] width 104 height 15
type input "[EMAIL_ADDRESS][PERSON_NAME][DOMAIN_NAME]"
